Goal: Task Accomplishment & Management: Use online tool/utility

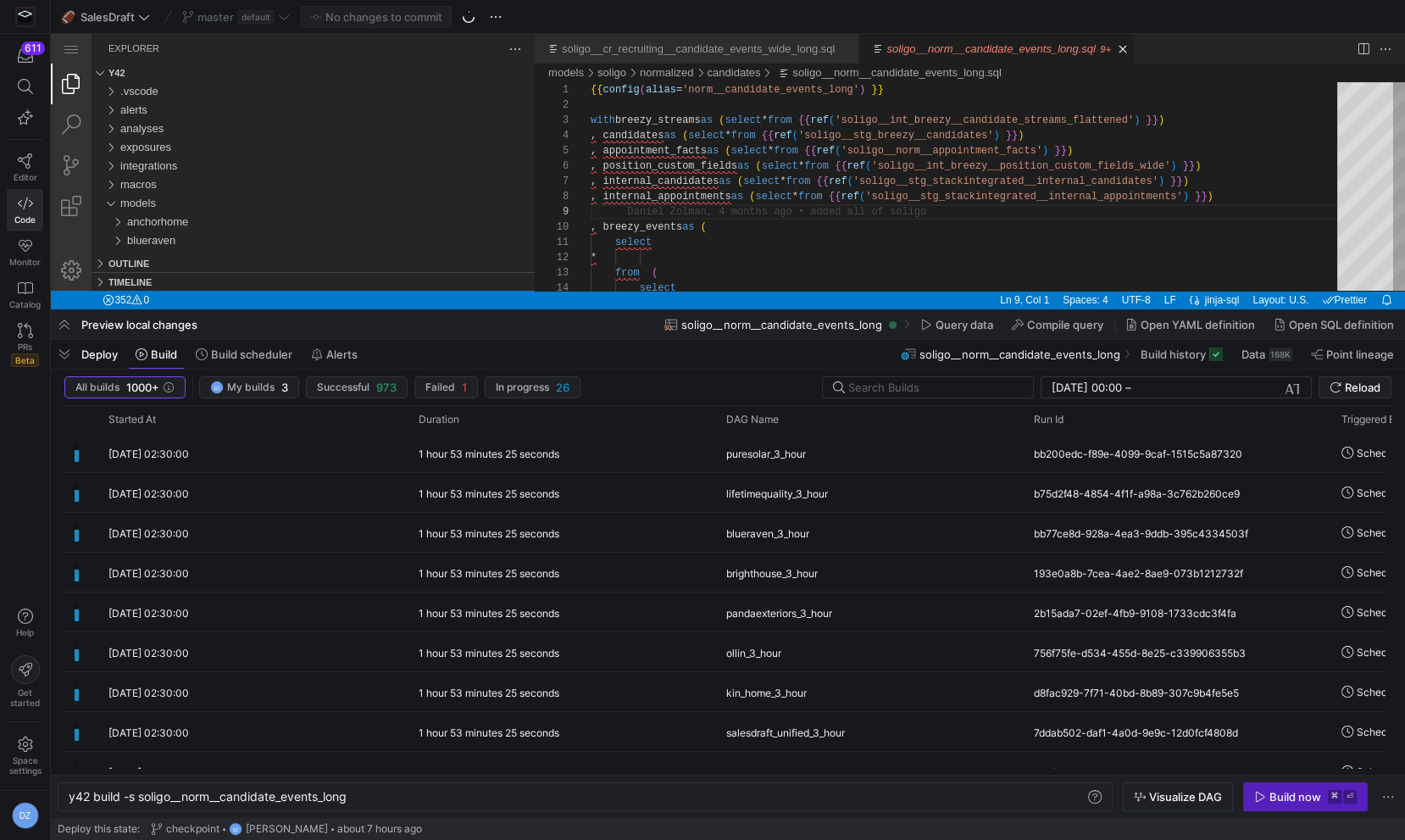
scroll to position [91, 0]
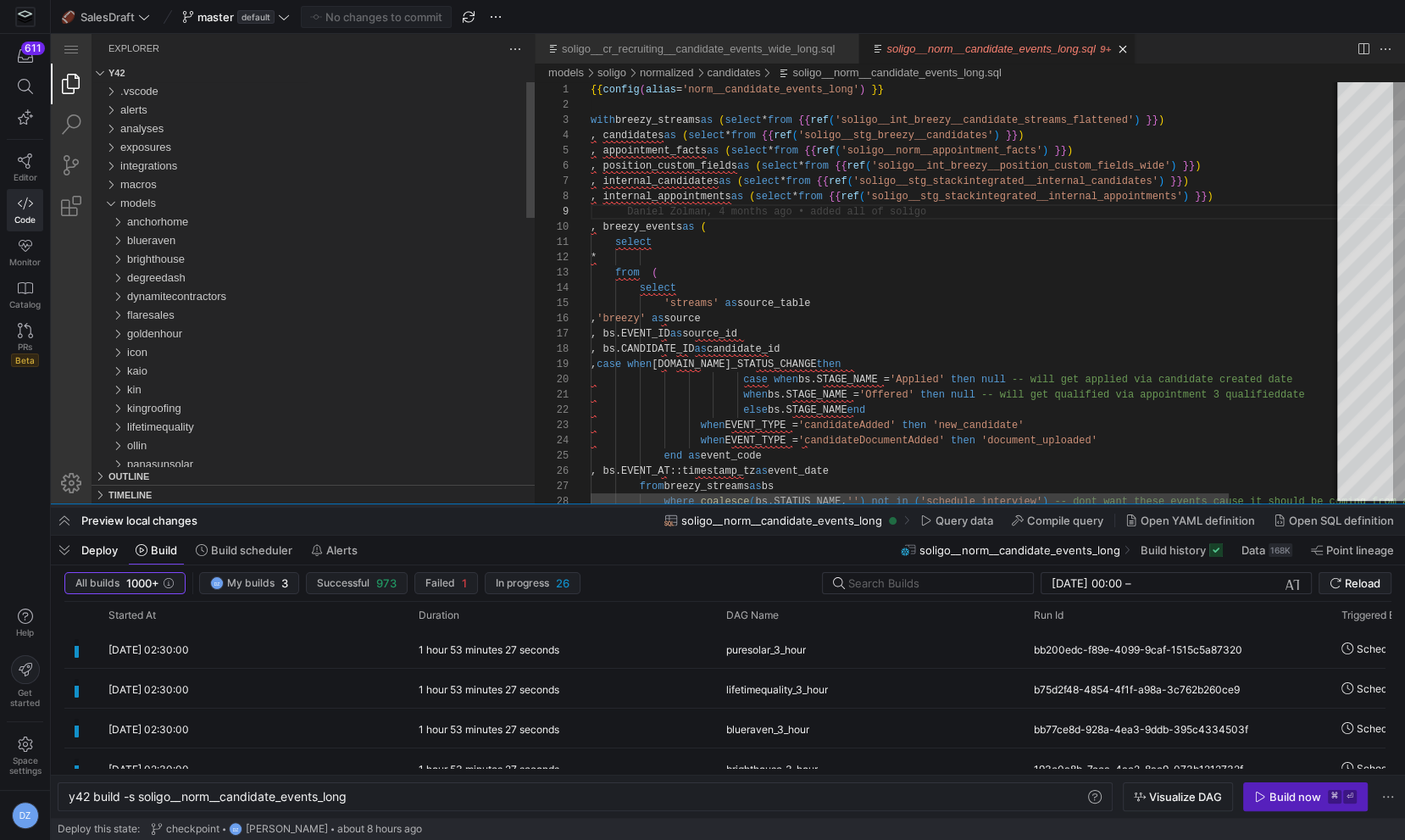
drag, startPoint x: 611, startPoint y: 308, endPoint x: 613, endPoint y: 526, distance: 218.0
click at [613, 509] on div at bounding box center [729, 505] width 1355 height 7
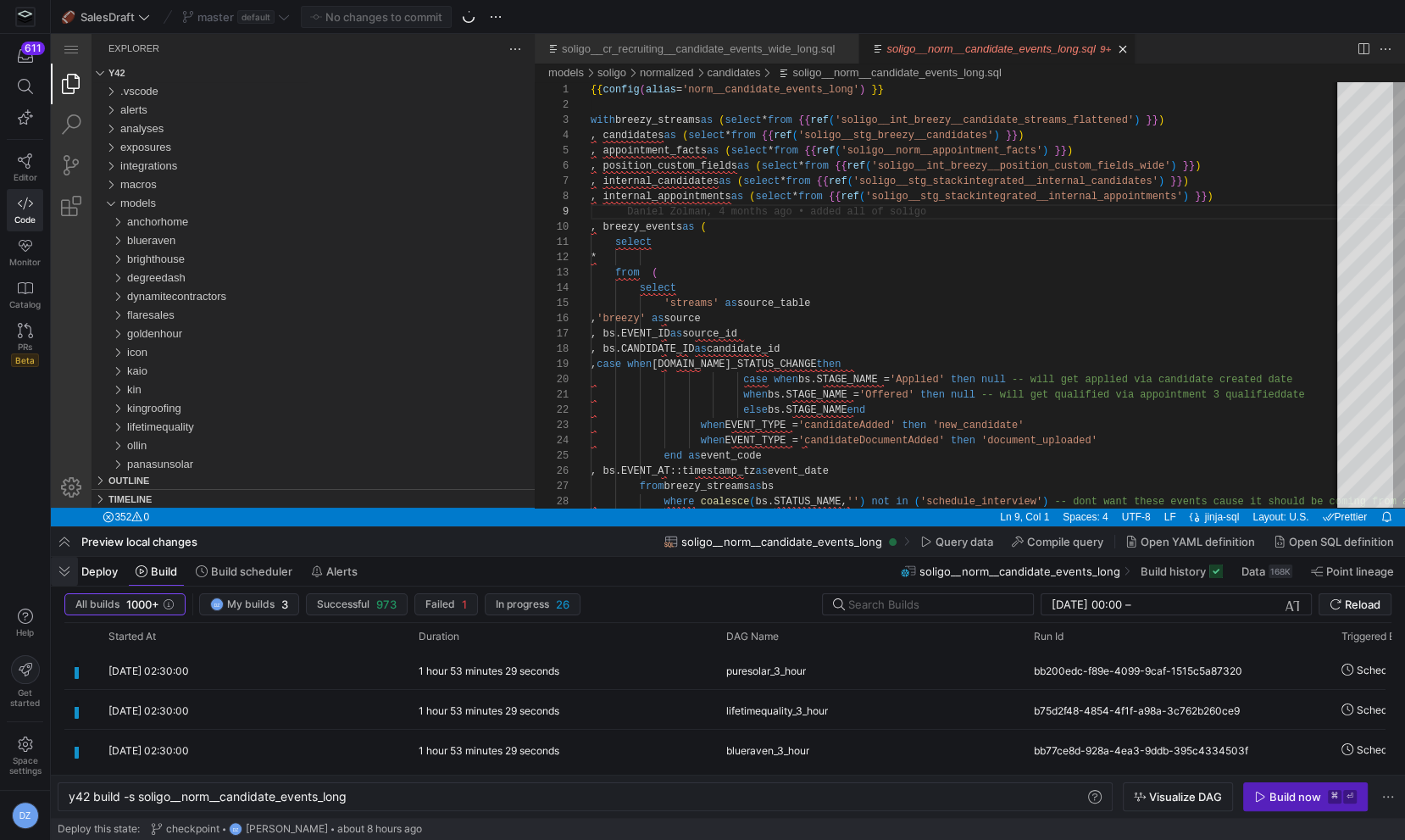
click at [59, 571] on span "button" at bounding box center [64, 571] width 27 height 29
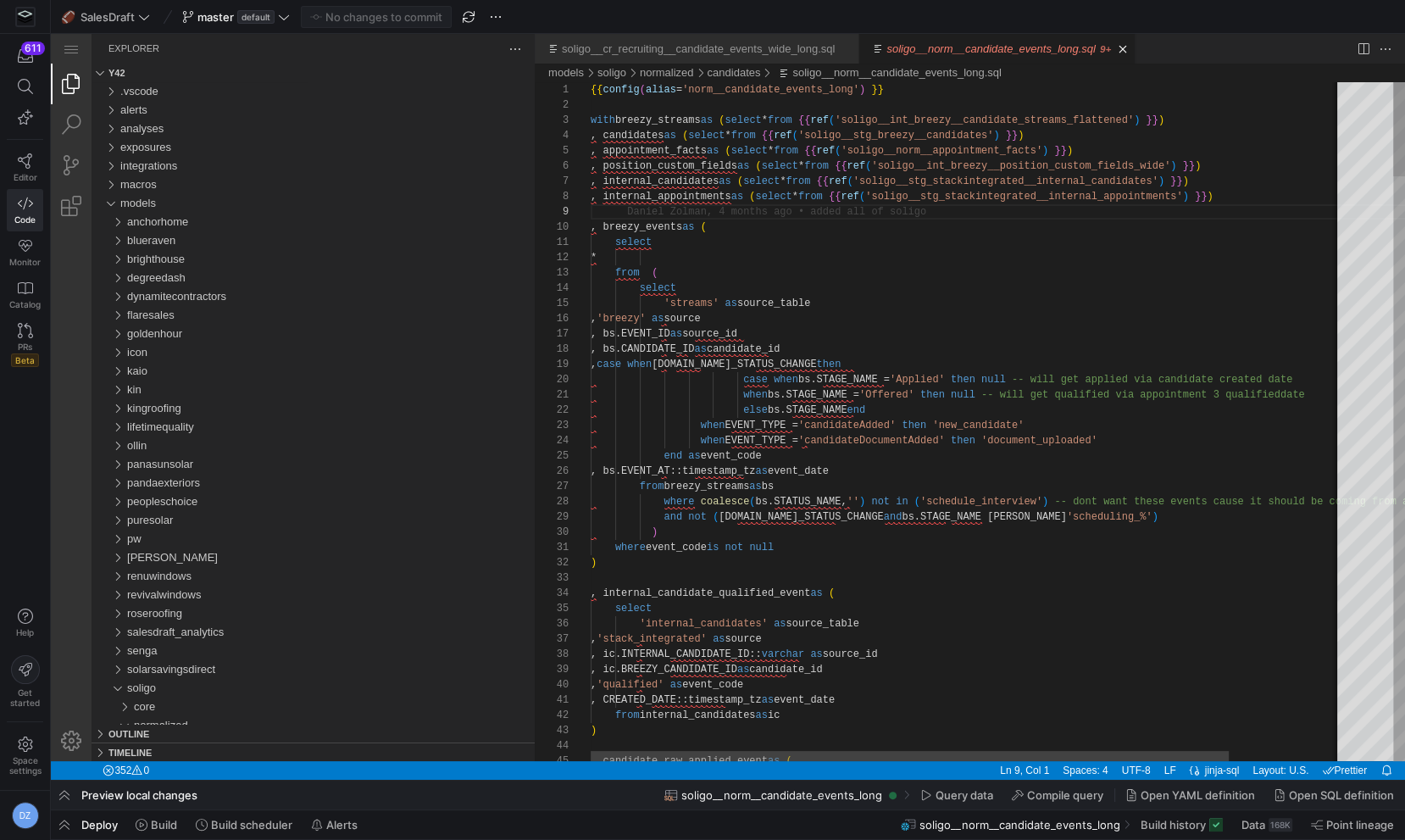
type textarea "select * from ( select 'streams' as source_table , 'breezy' as source , bs.EVEN…"
click at [1132, 49] on link "Close (⌘W)" at bounding box center [1123, 48] width 17 height 17
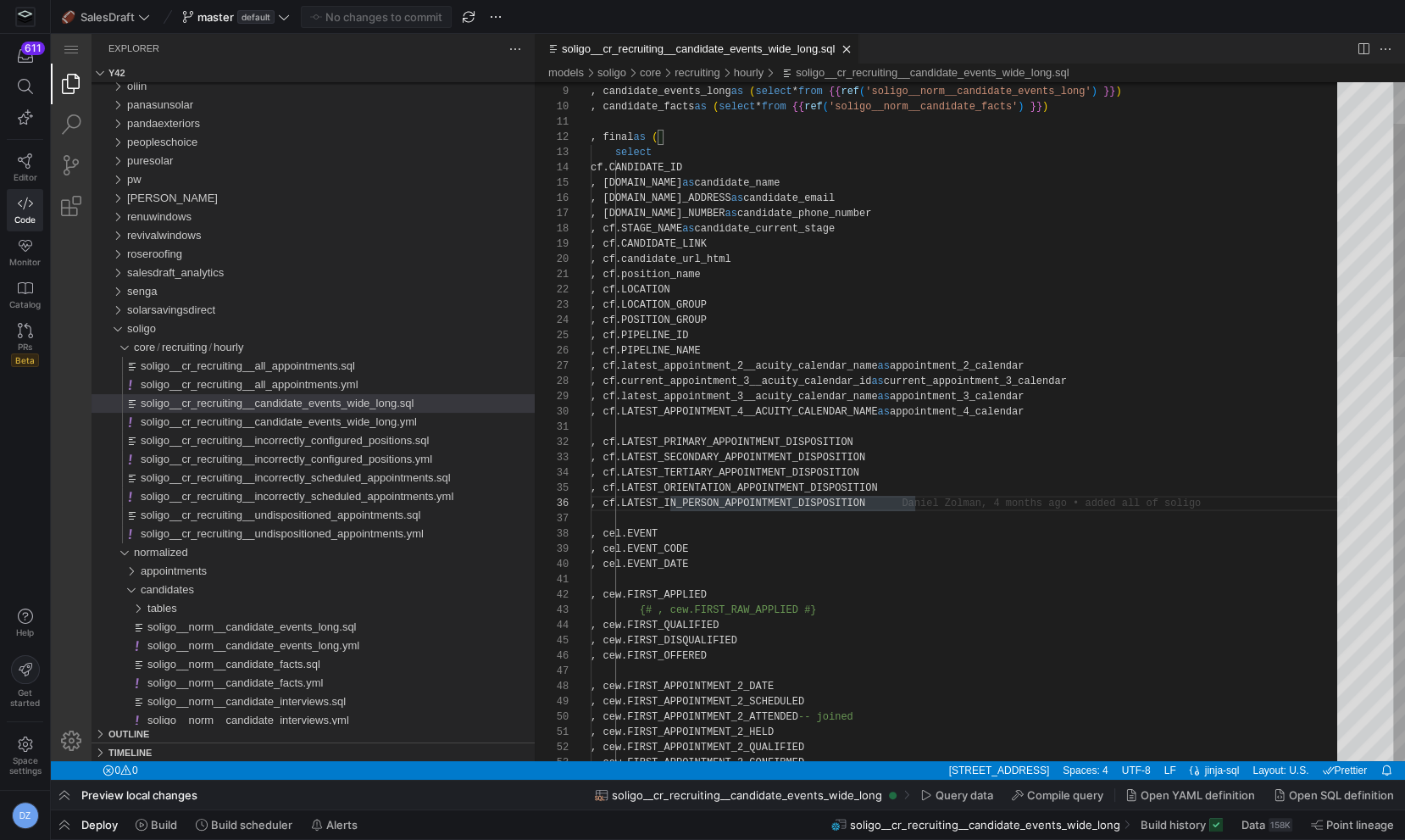
type textarea ", final as ( select cf.CANDIDATE_ID , [DOMAIN_NAME] as candidate_name , [DOMAIN…"
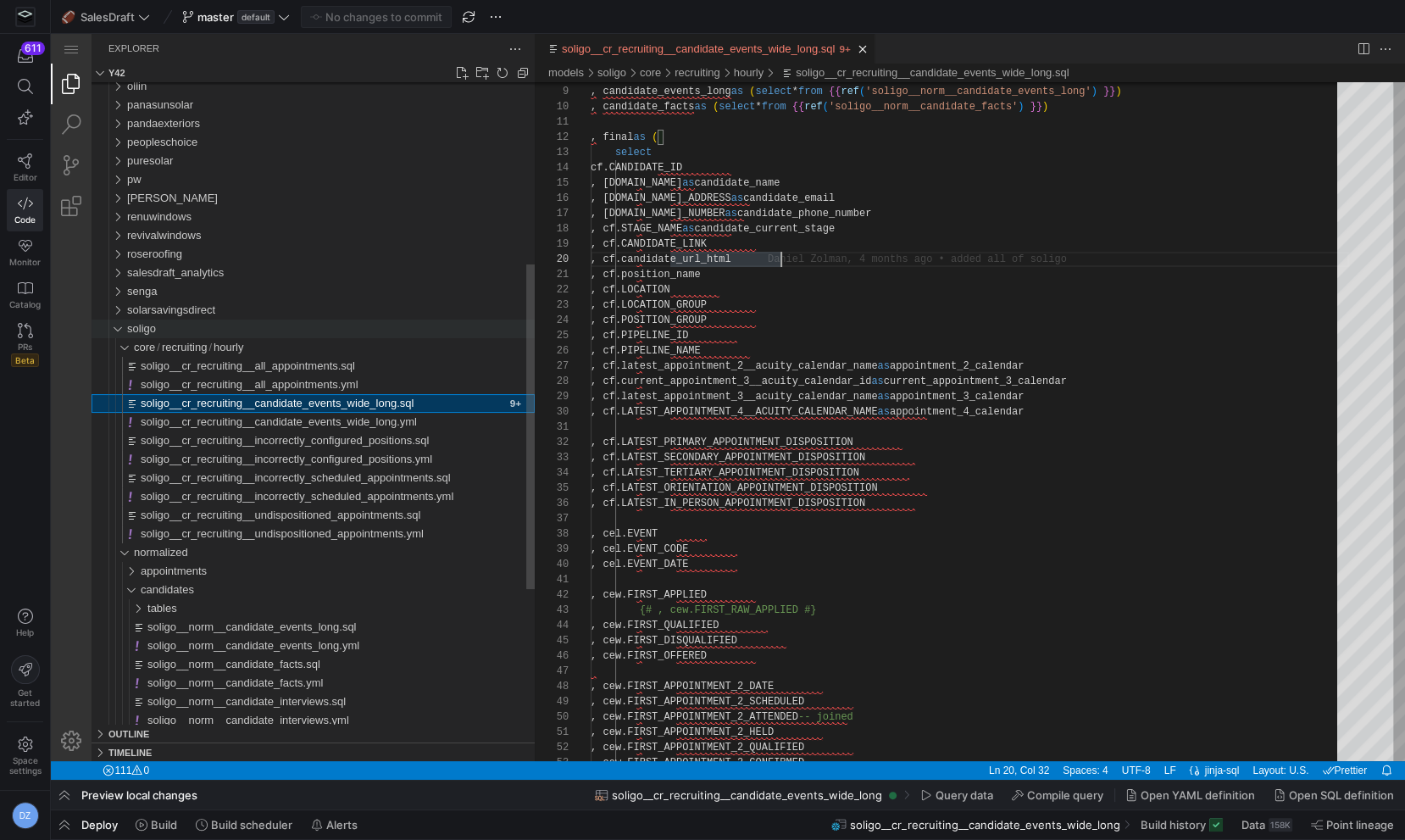
click at [119, 330] on div "soligo" at bounding box center [114, 329] width 33 height 19
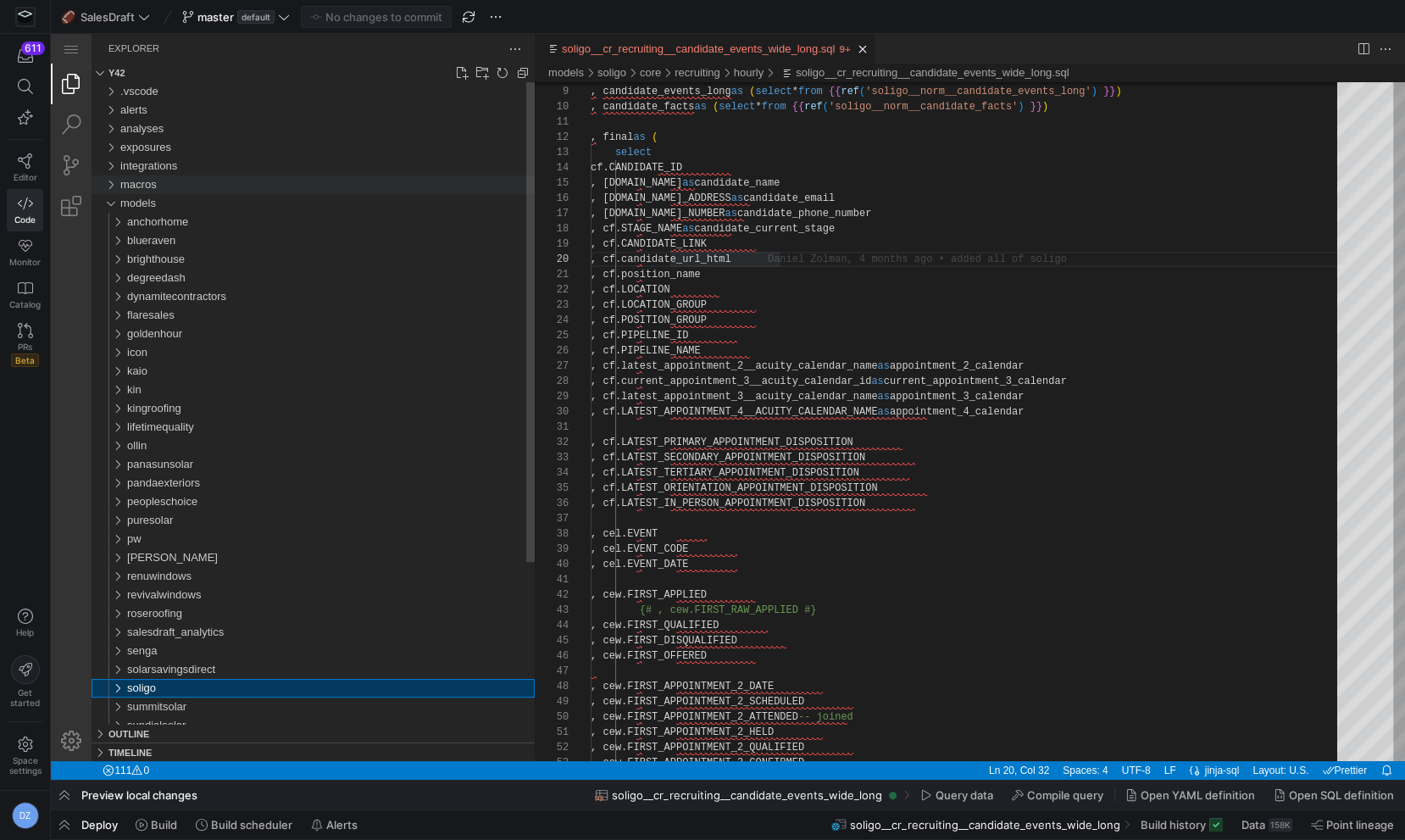
click at [159, 181] on div "macros" at bounding box center [328, 185] width 415 height 19
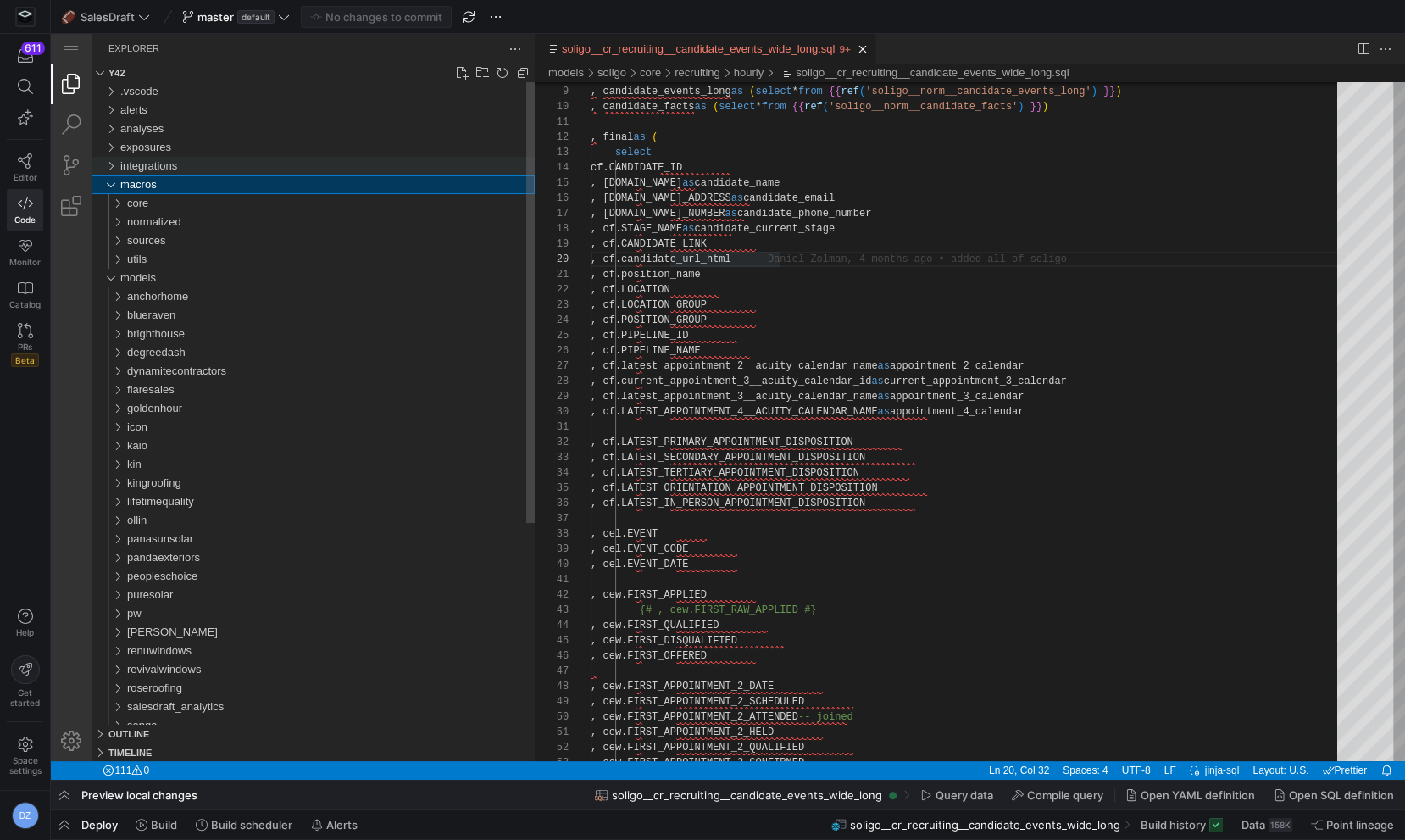
click at [192, 166] on div "integrations" at bounding box center [328, 166] width 415 height 19
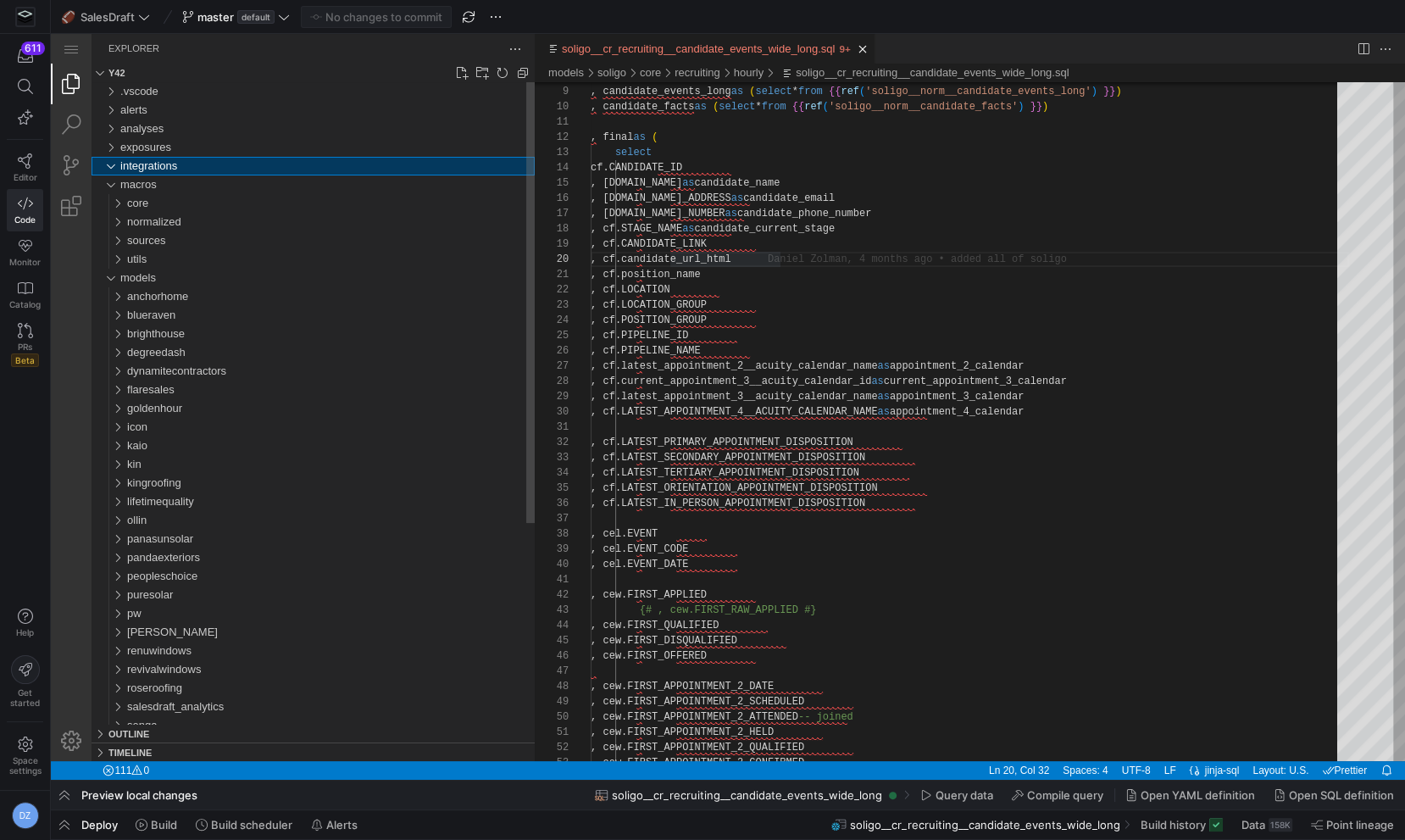
click at [192, 166] on div "integrations" at bounding box center [328, 166] width 415 height 19
click at [165, 136] on div "analyses" at bounding box center [328, 128] width 415 height 19
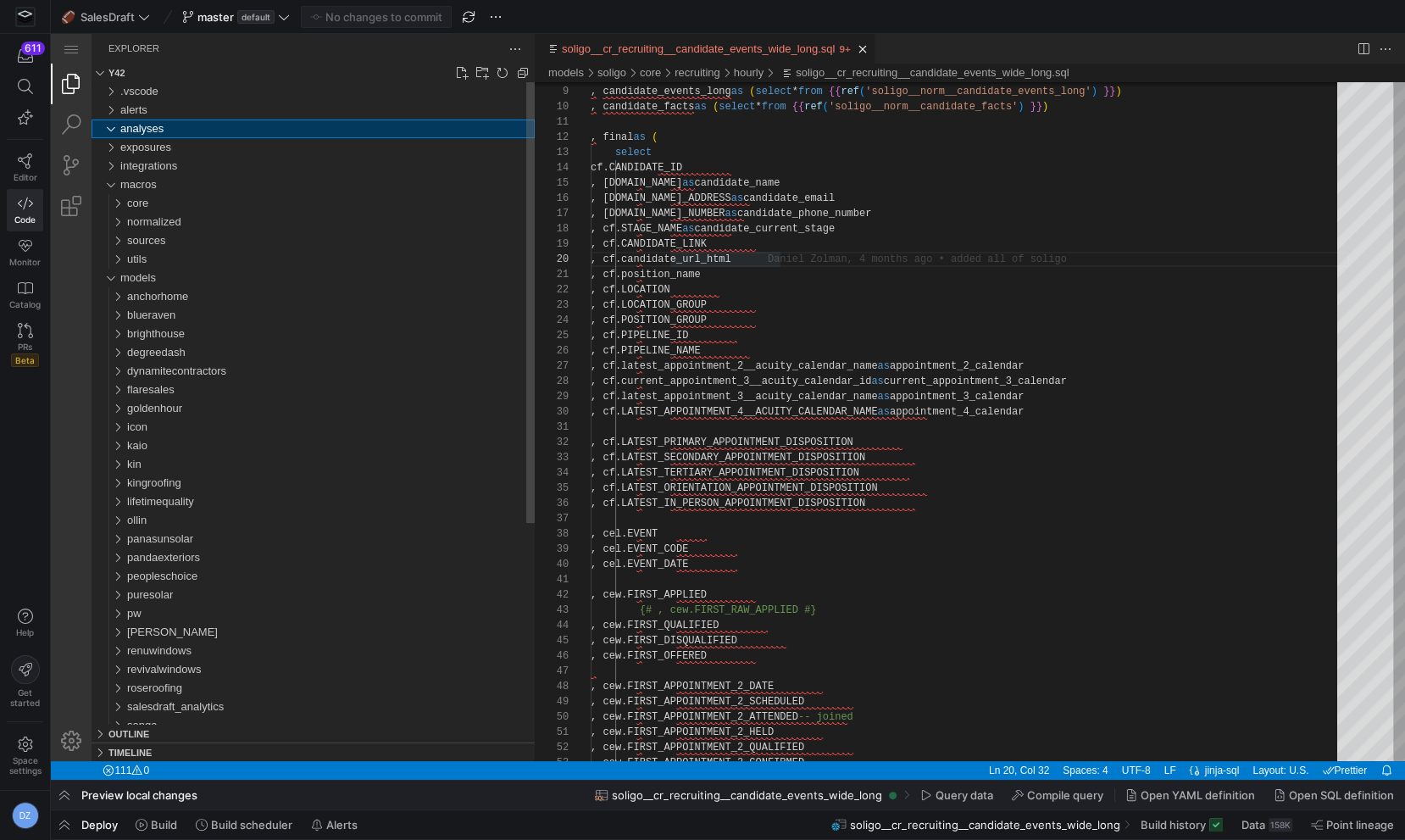
click at [165, 136] on div "analyses" at bounding box center [328, 128] width 415 height 19
click at [164, 152] on span "exposures" at bounding box center [146, 146] width 51 height 13
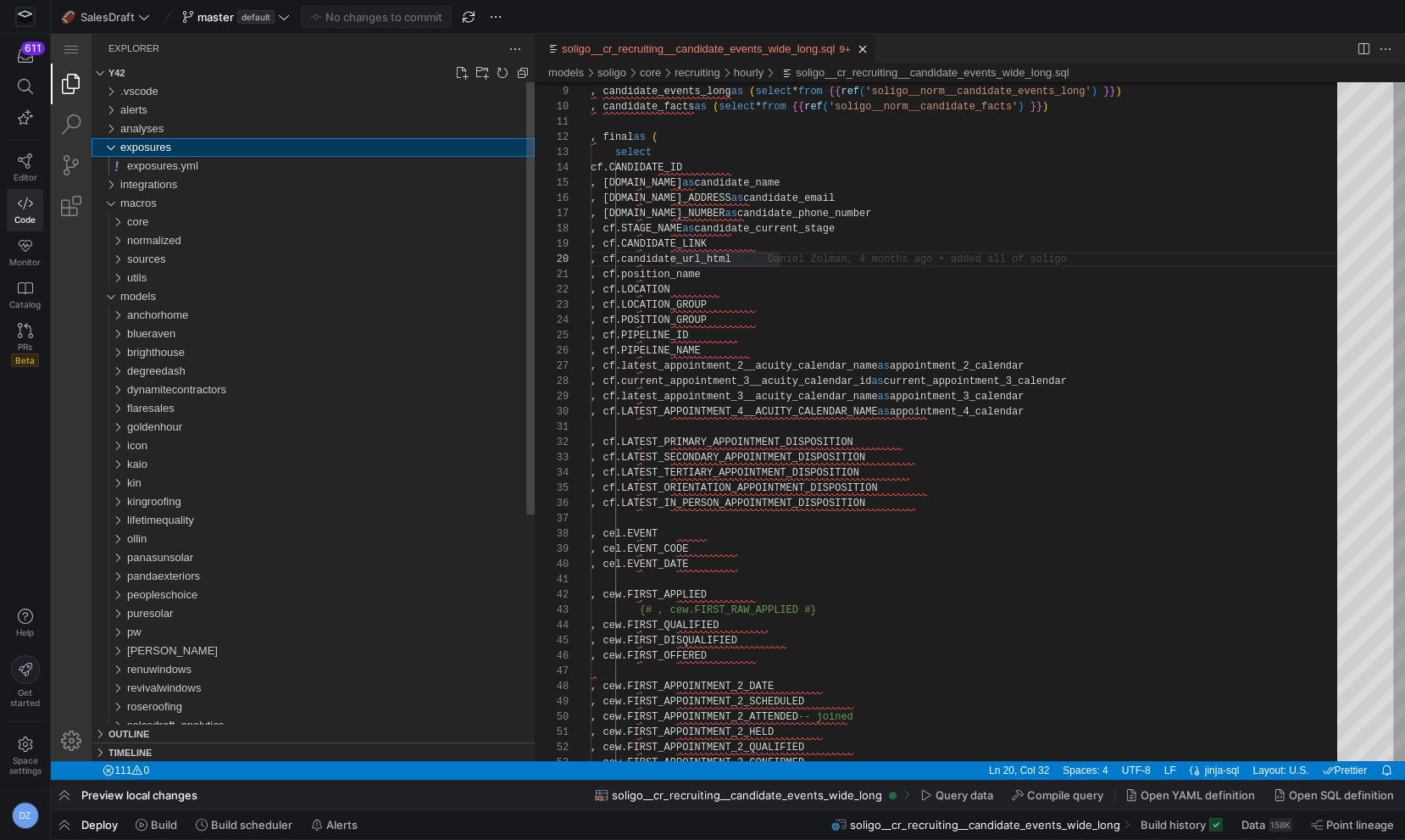
click at [164, 152] on span "exposures" at bounding box center [146, 146] width 51 height 13
click at [164, 173] on div "exposures.yml" at bounding box center [331, 166] width 408 height 19
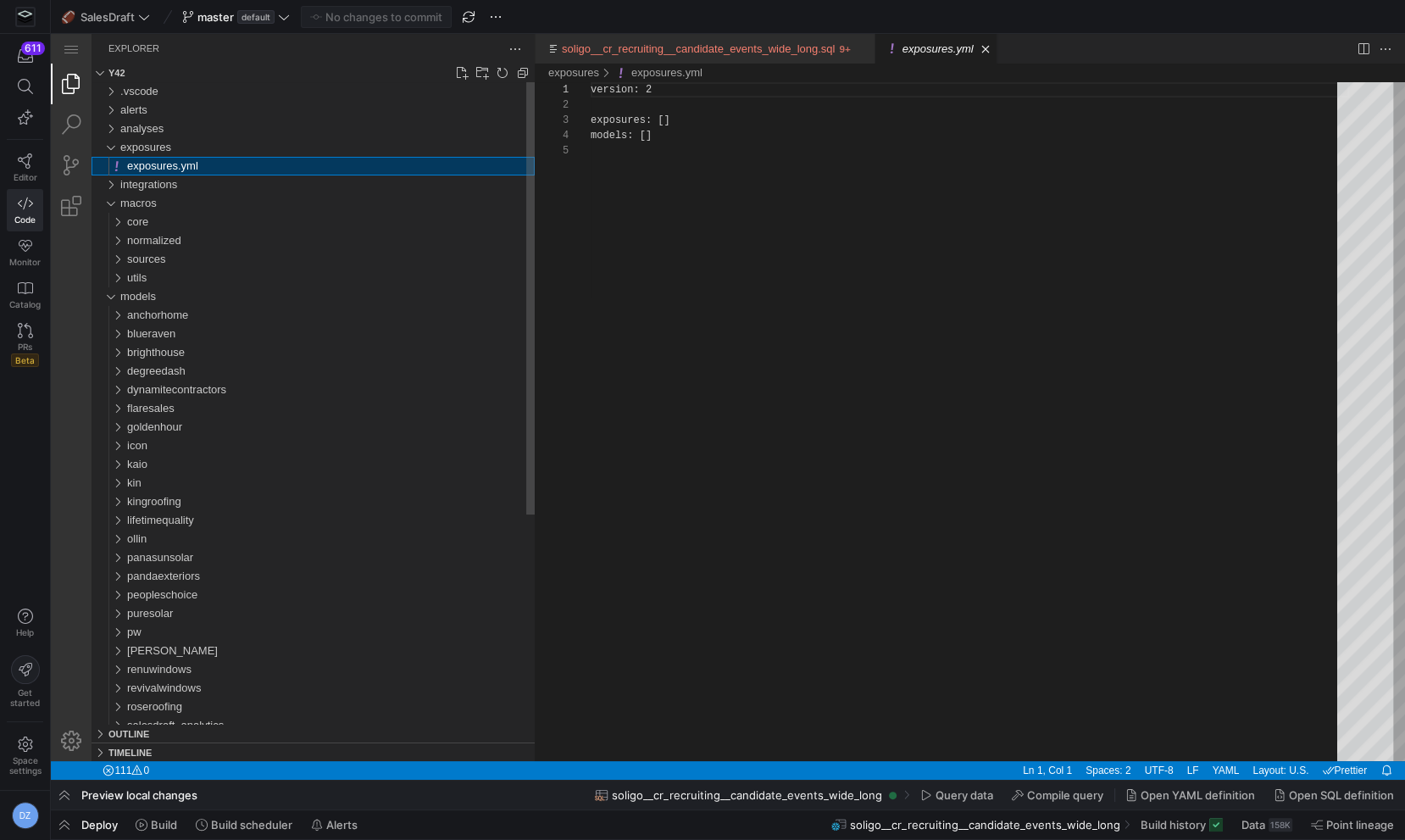
scroll to position [61, 0]
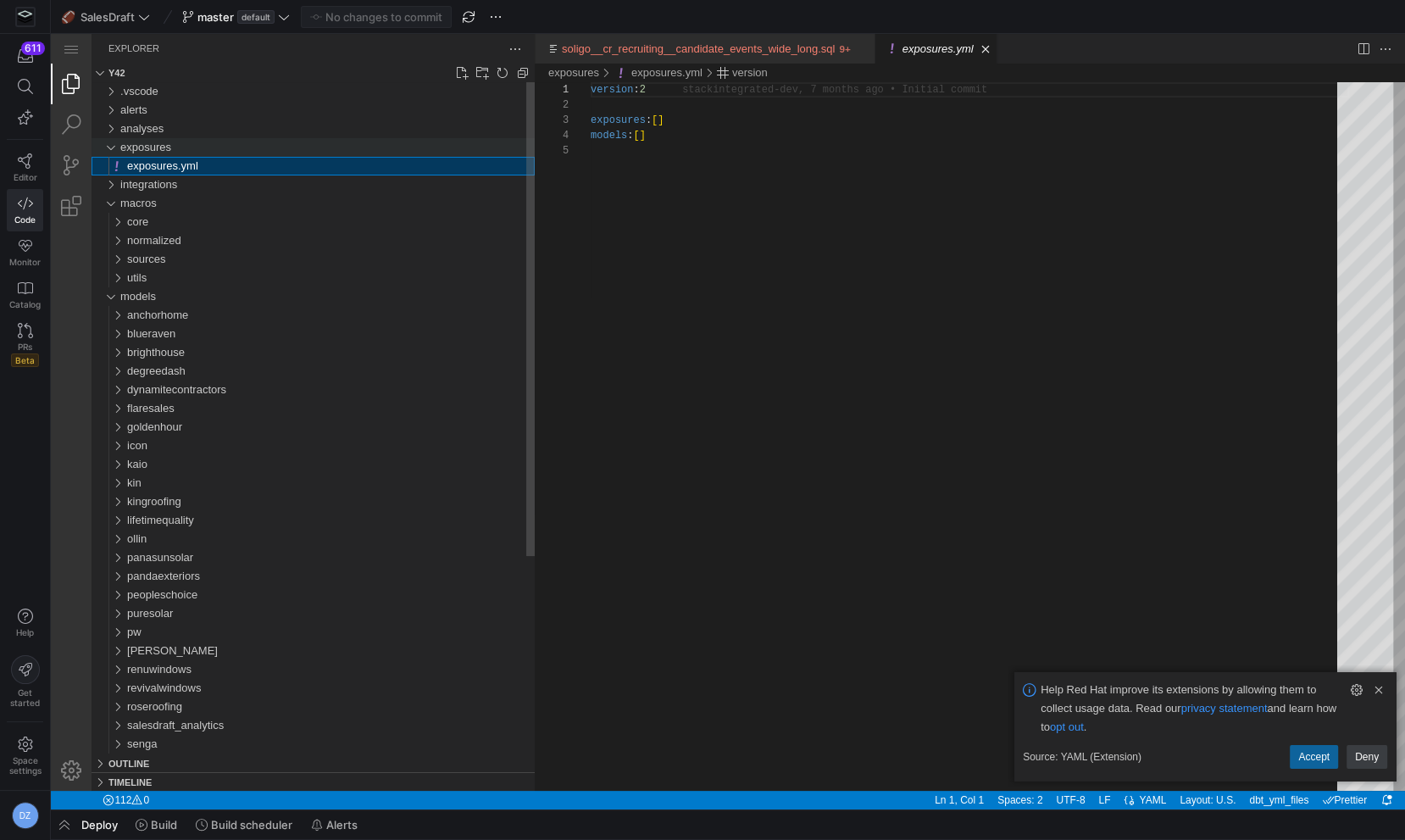
click at [168, 156] on div "exposures" at bounding box center [328, 147] width 415 height 19
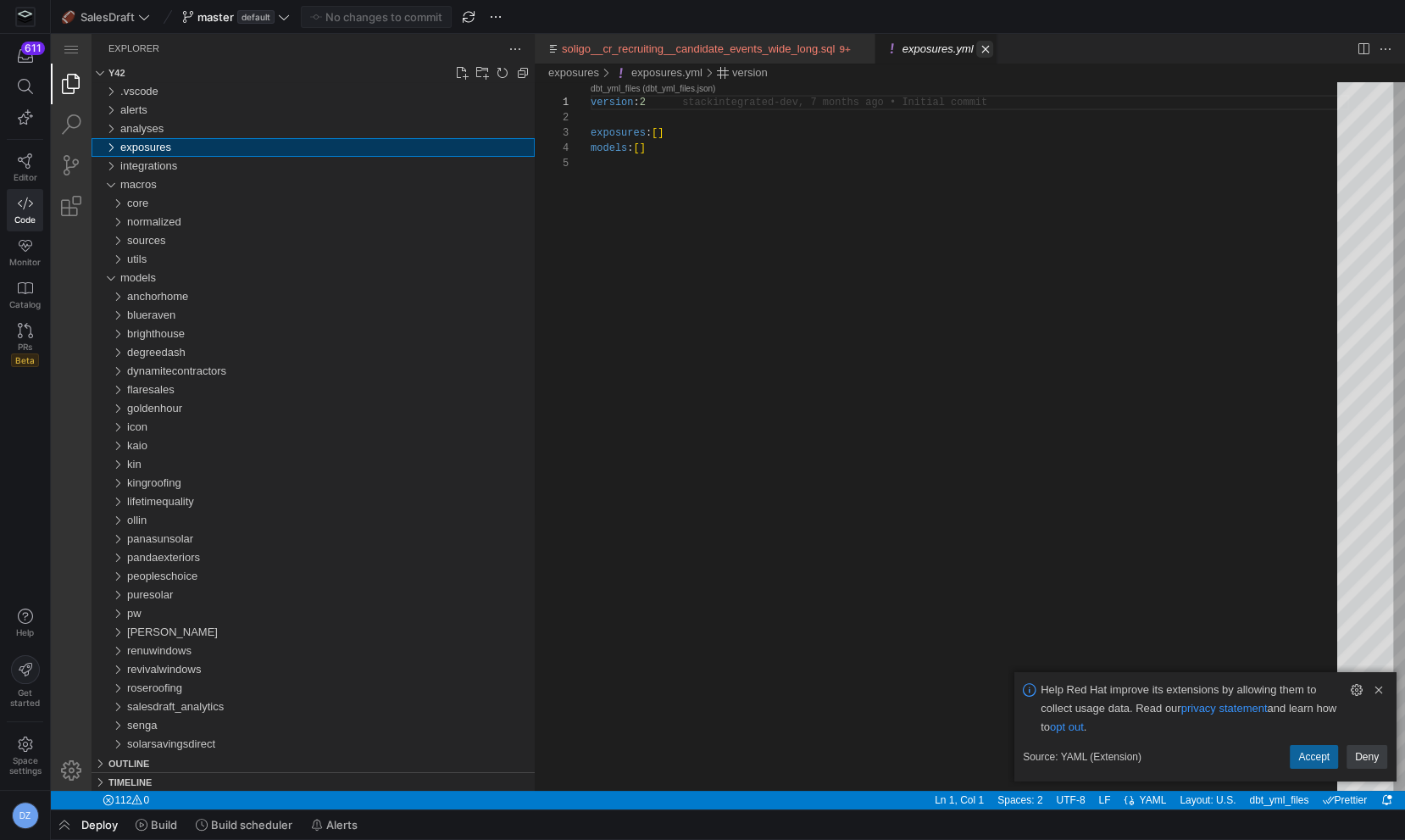
click at [993, 51] on link "Close (⌘W)" at bounding box center [984, 48] width 17 height 17
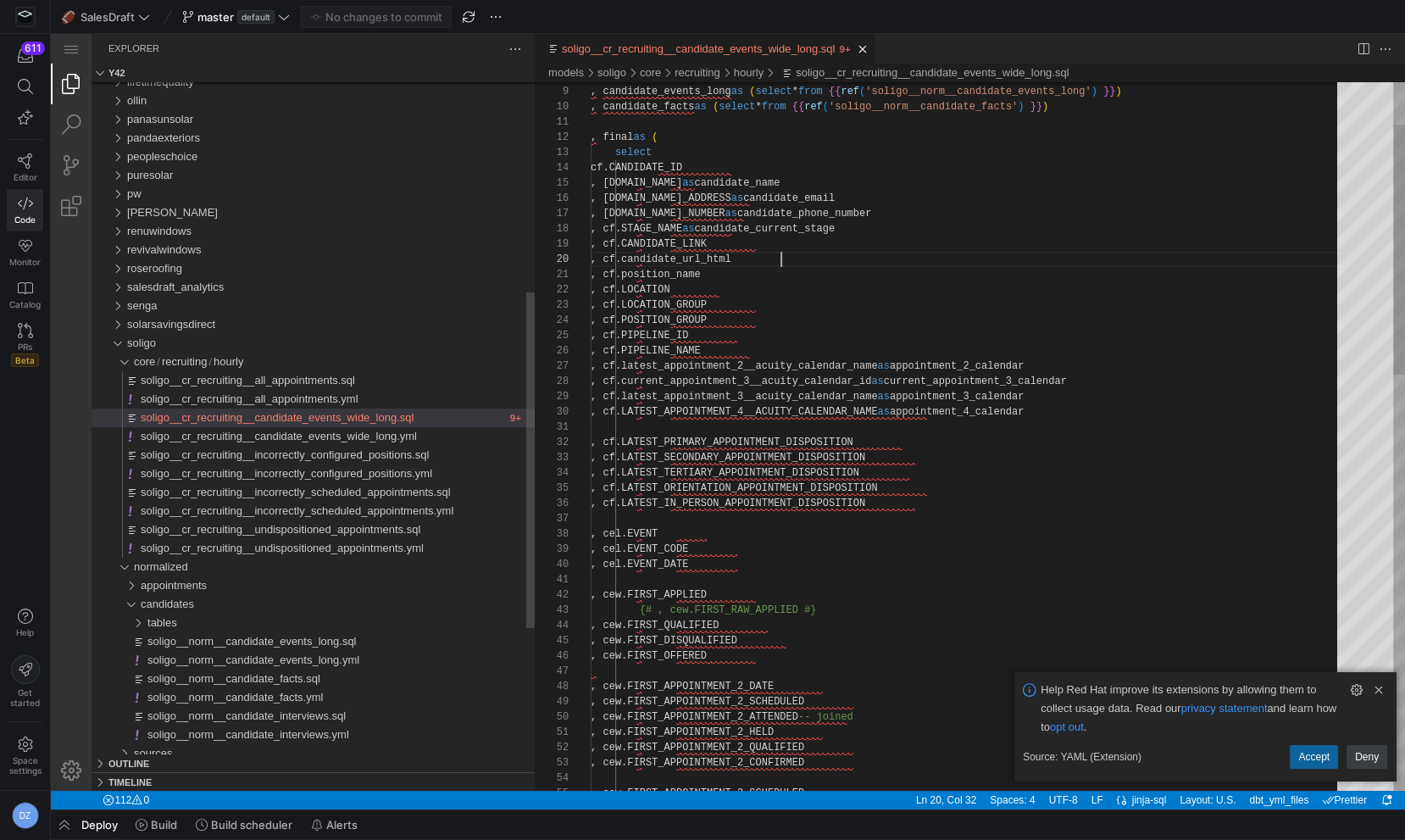
scroll to position [137, 189]
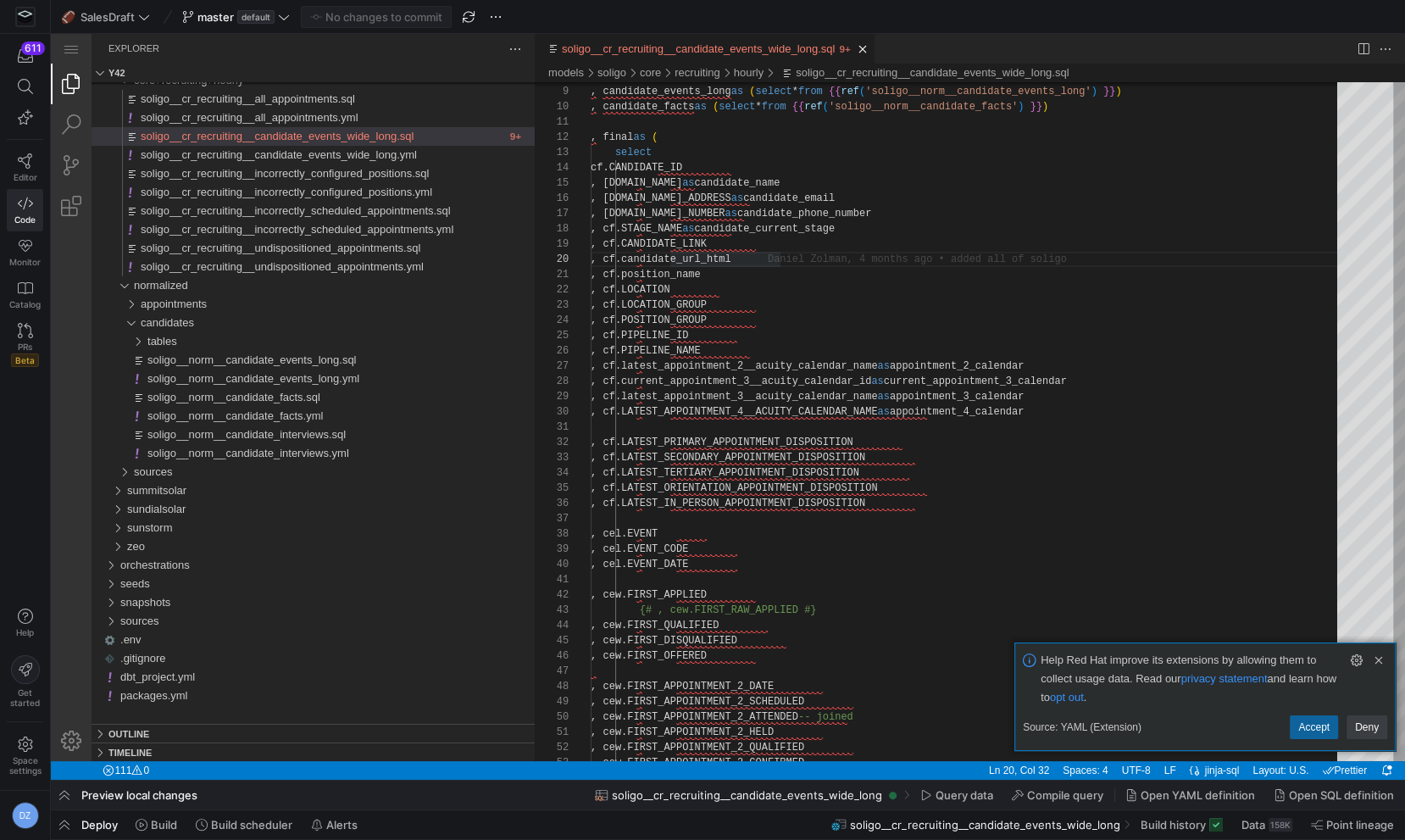
click at [1392, 667] on div "Source: YAML (Extension) Accept Deny Help Red Hat improve its extensions by all…" at bounding box center [1205, 697] width 381 height 109
click at [1378, 655] on link "Clear Notification (⌘Backspace)" at bounding box center [1378, 659] width 19 height 19
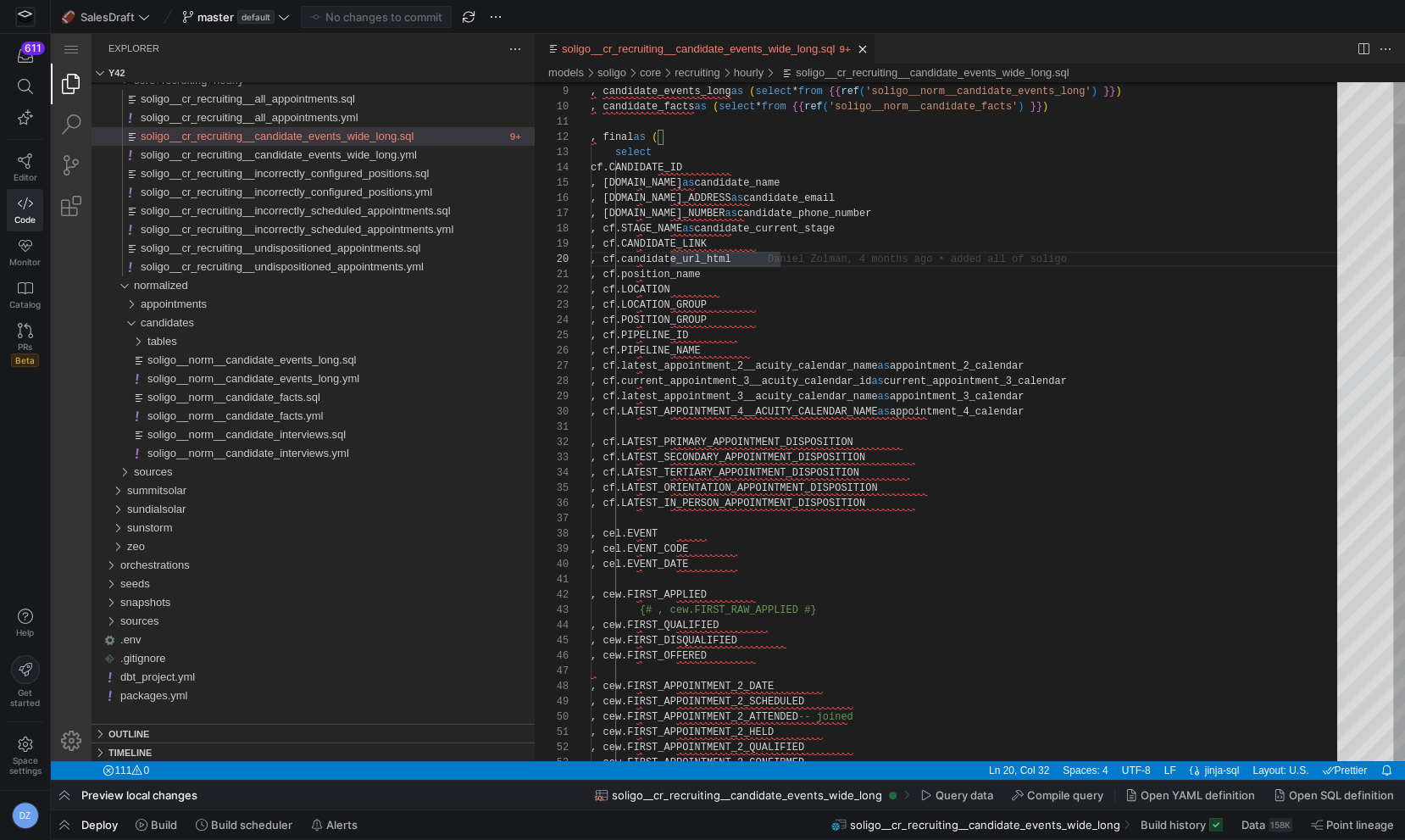
type textarea ", cf.LATEST_PRIMARY_APPOINTMENT_DISPOSITION , cf.LATEST_SECONDARY_APPOINTMENT_D…"
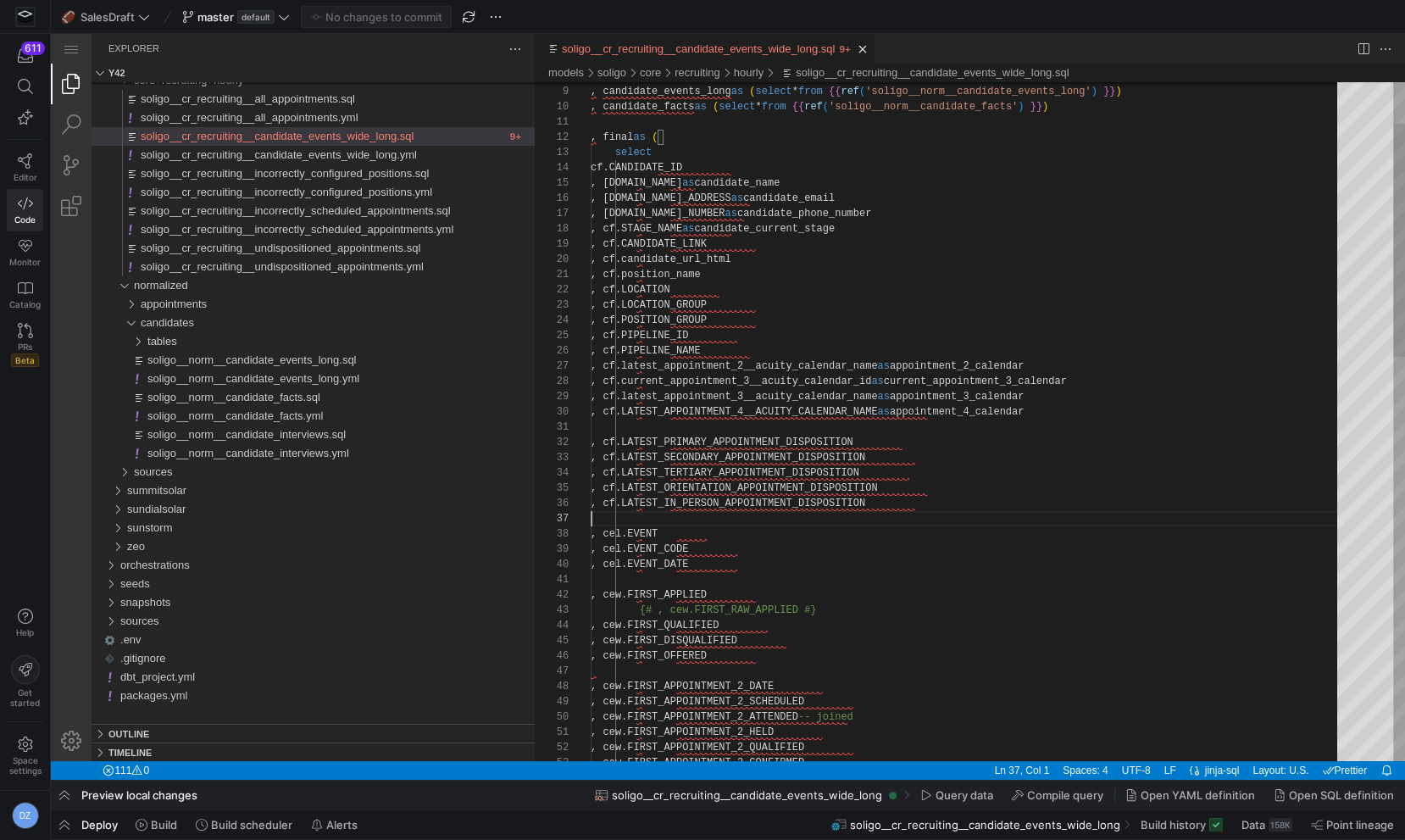
scroll to position [15, 311]
